Goal: Task Accomplishment & Management: Manage account settings

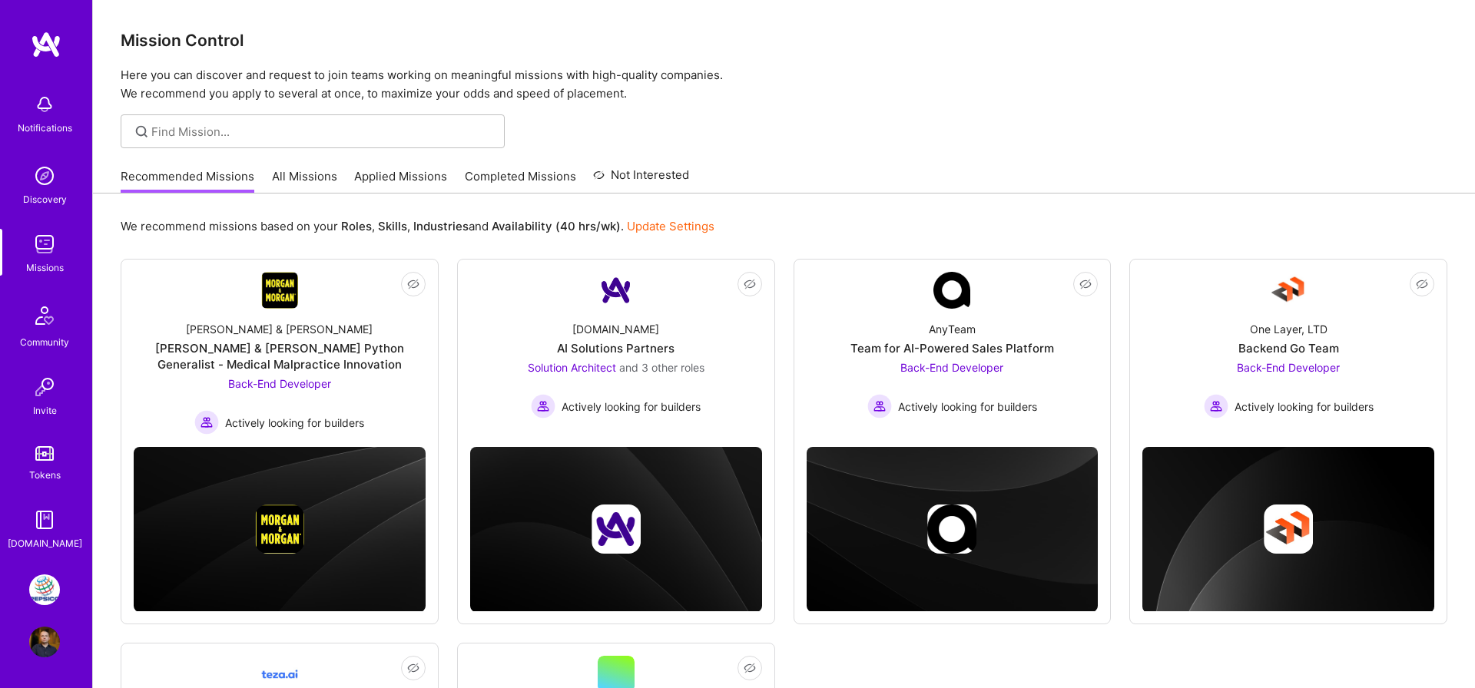
click at [52, 593] on img at bounding box center [44, 590] width 31 height 31
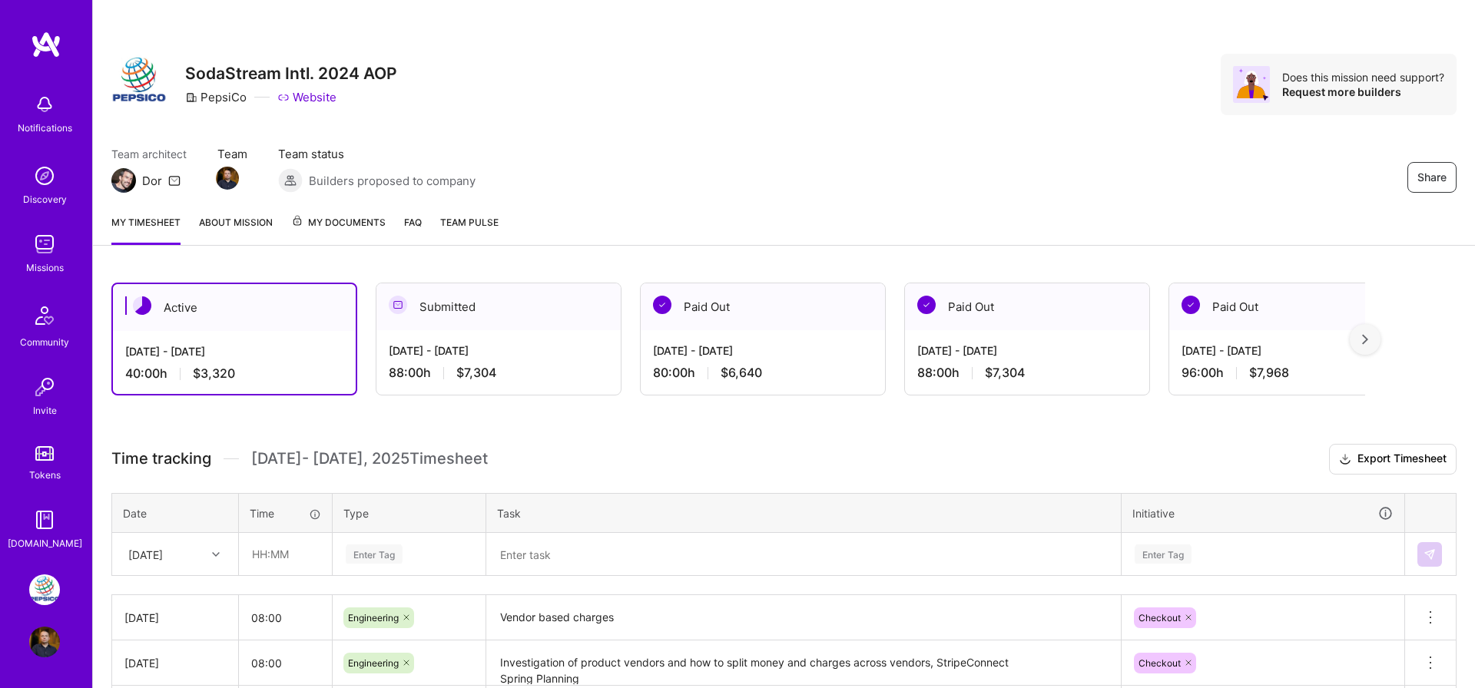
click at [560, 416] on div "Active [DATE] - [DATE] 40:00 h $3,320 Submitted [DATE] - [DATE] 88:00 h $7,304 …" at bounding box center [784, 601] width 1382 height 674
click at [45, 605] on div "PepsiCo: SodaStream Intl. 2024 AOP Profile" at bounding box center [45, 616] width 35 height 83
click at [44, 582] on img at bounding box center [44, 590] width 31 height 31
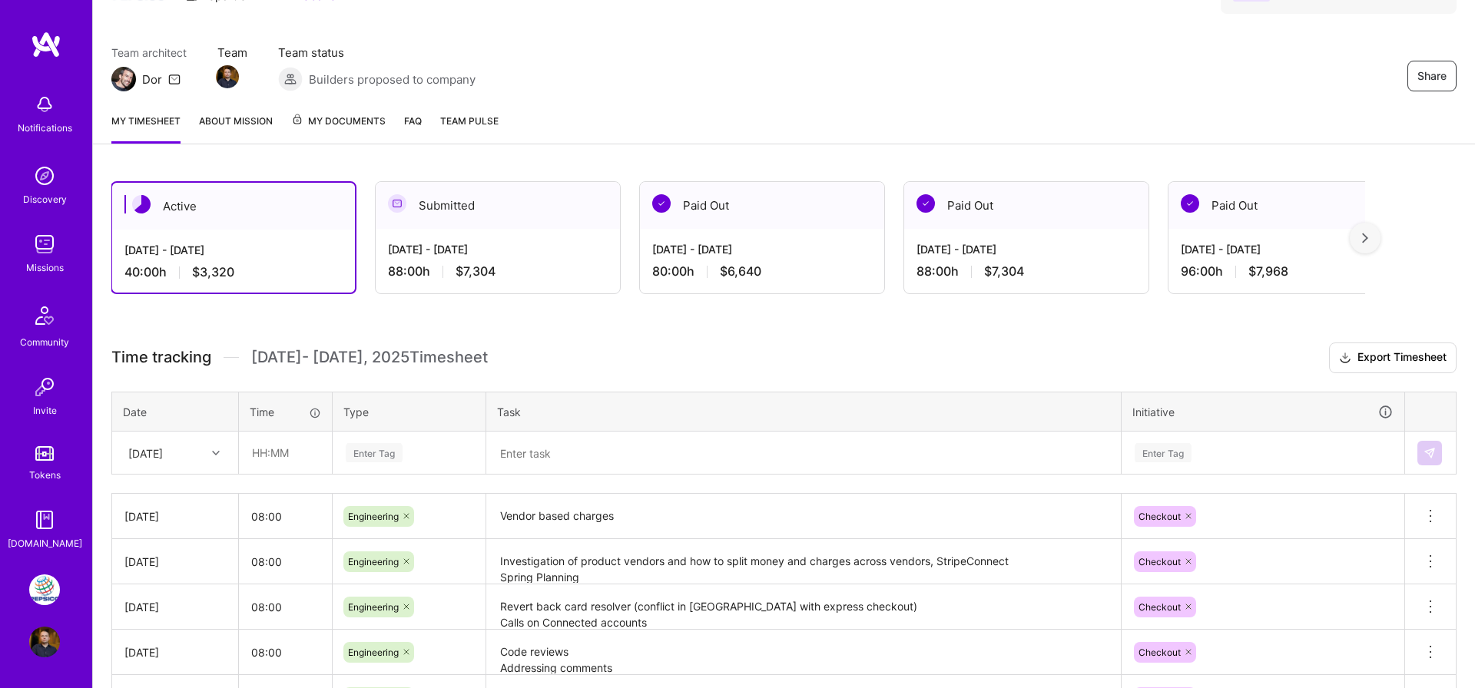
scroll to position [101, 0]
